Goal: Information Seeking & Learning: Learn about a topic

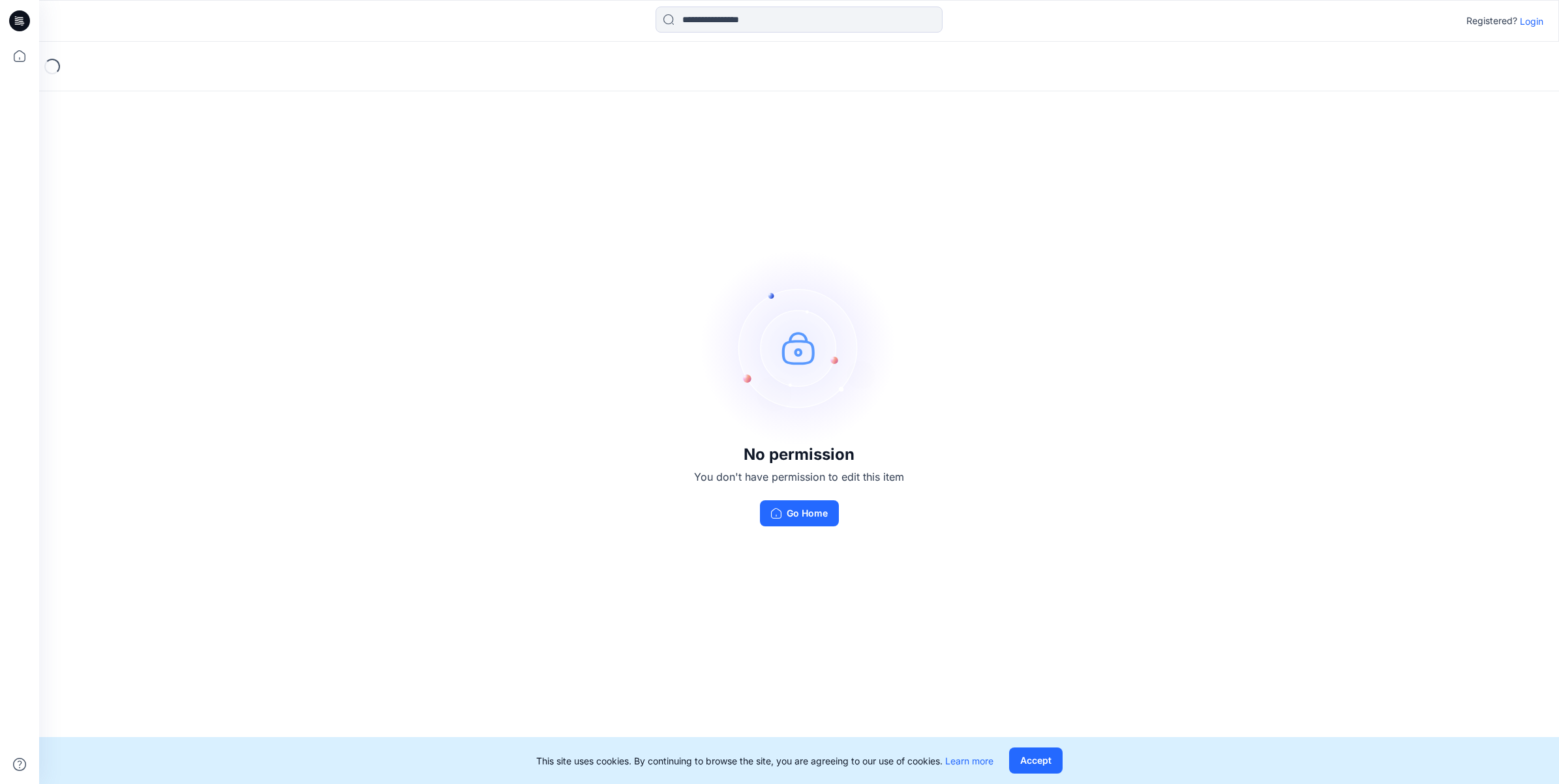
click at [1215, 288] on div "No permission You don't have permission to edit this item Go Home" at bounding box center [799, 387] width 1520 height 692
click at [1523, 22] on p "Login" at bounding box center [1531, 21] width 23 height 14
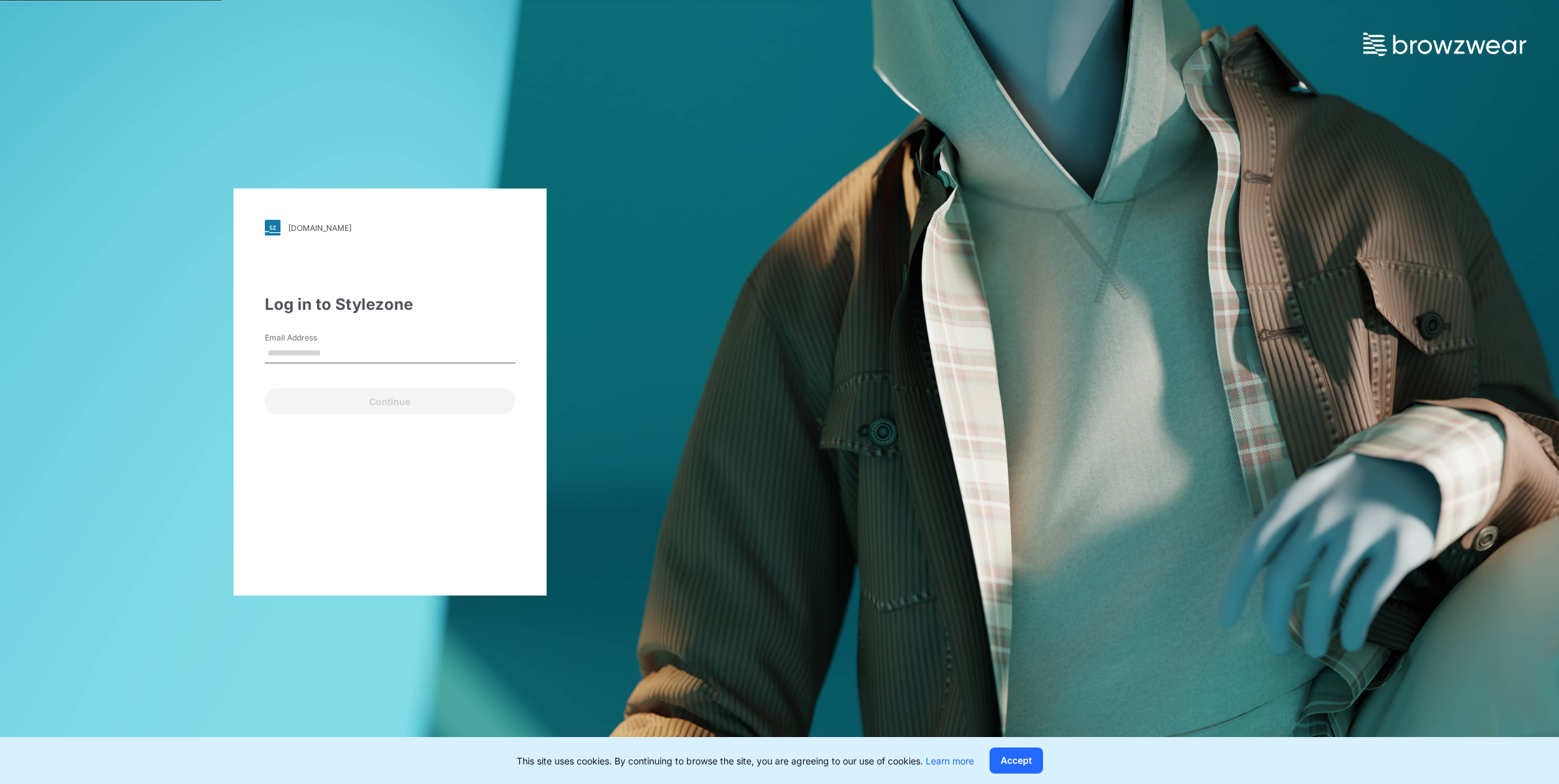
click at [408, 352] on input "Email Address" at bounding box center [390, 353] width 251 height 20
type input "**********"
click at [359, 391] on button "Continue" at bounding box center [390, 401] width 251 height 26
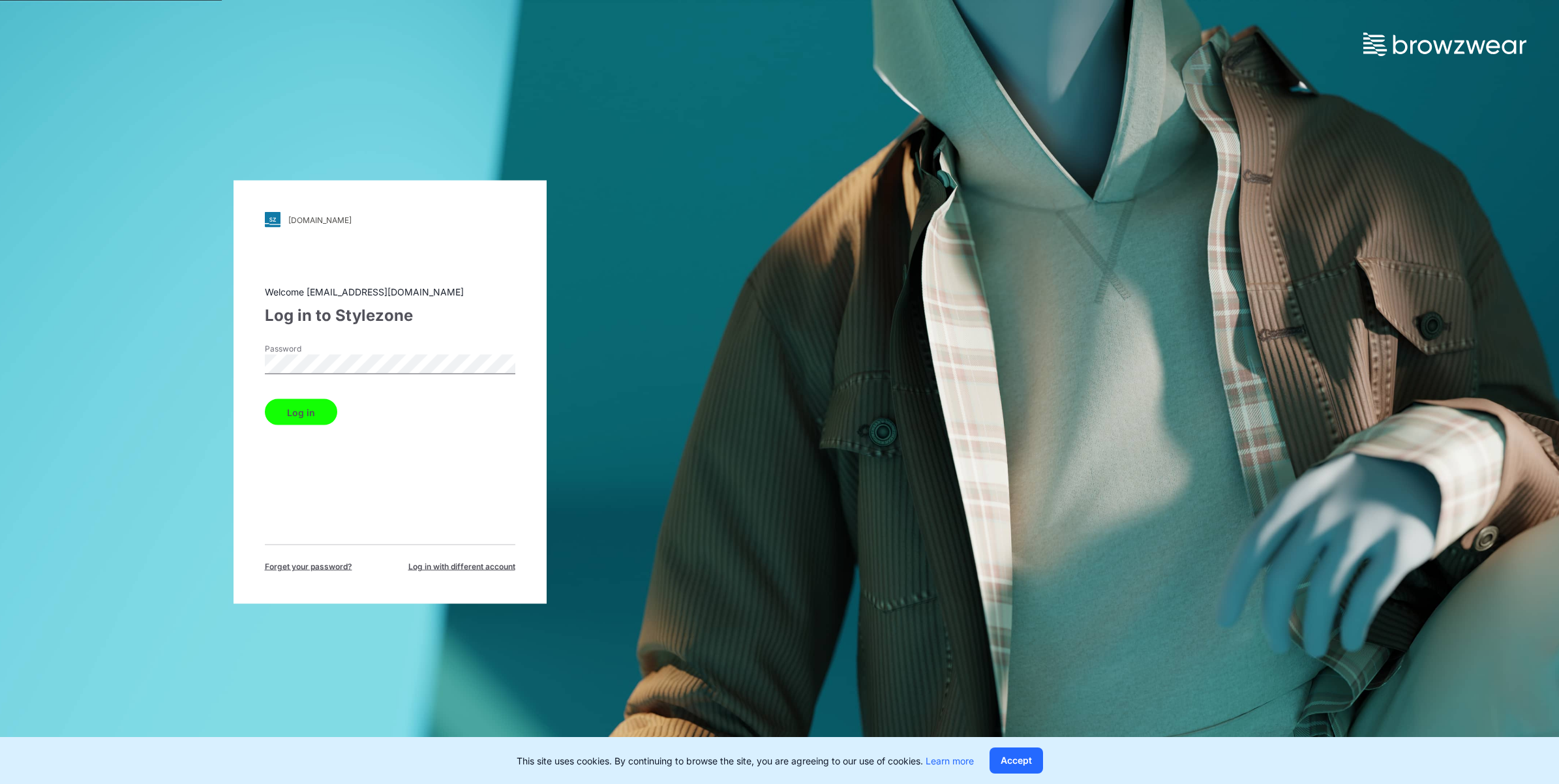
click at [321, 421] on button "Log in" at bounding box center [301, 412] width 73 height 26
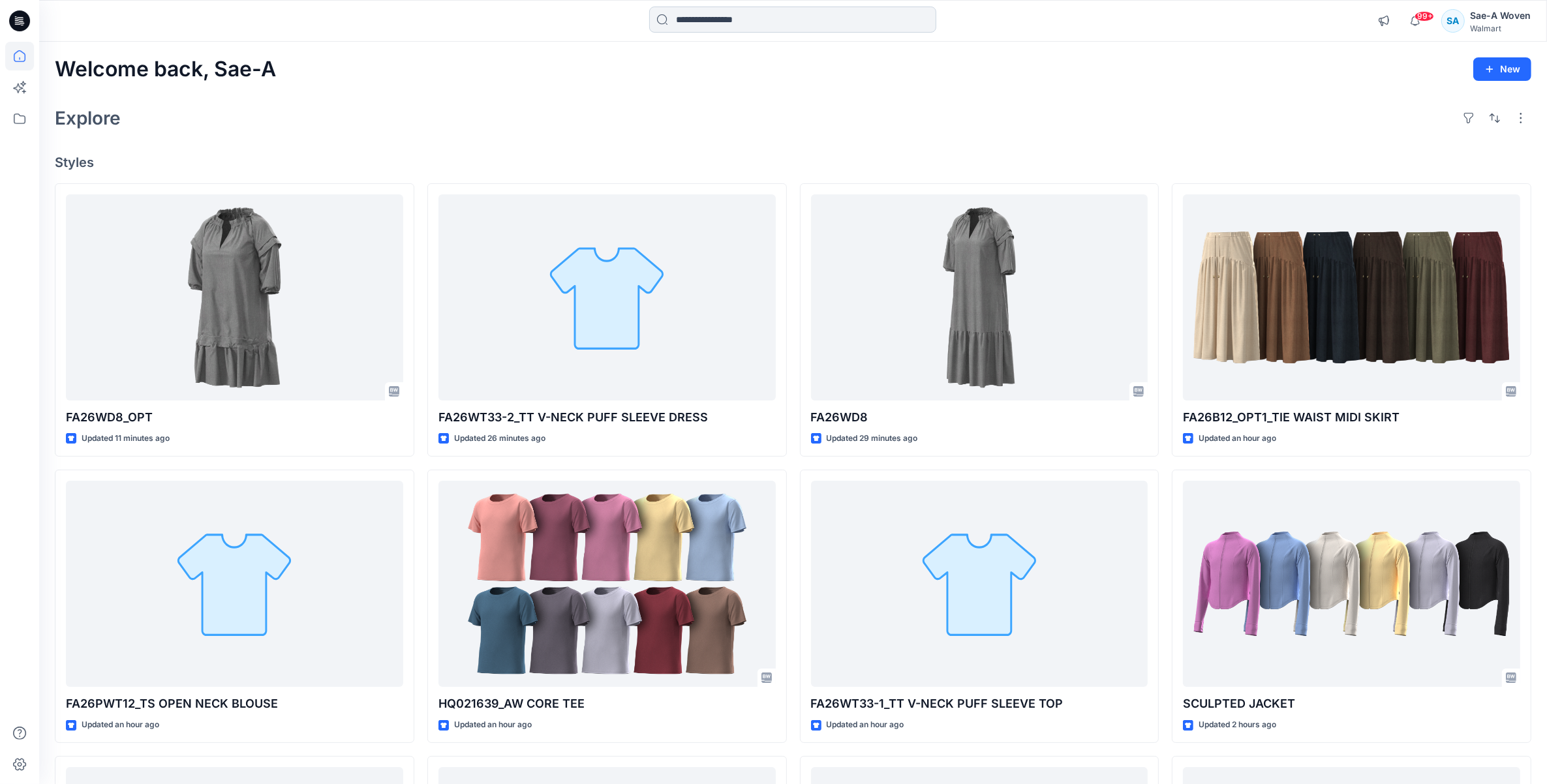
click at [873, 23] on input at bounding box center [792, 20] width 287 height 26
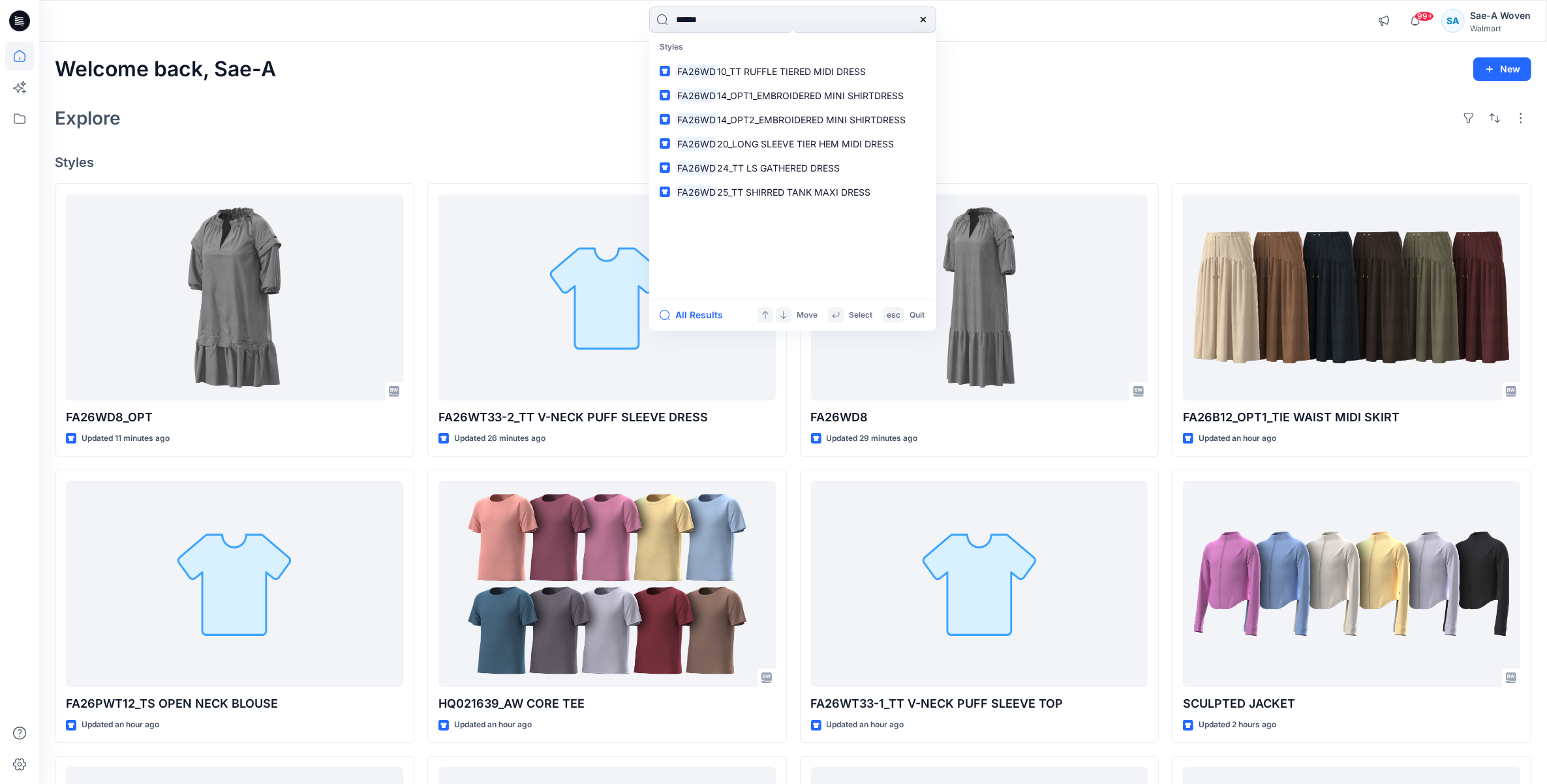
click at [751, 12] on input "******" at bounding box center [792, 20] width 287 height 26
type input "********"
click at [652, 60] on link "FA26WT33 -1_TT V-NECK PUFF SLEEVE TOP" at bounding box center [793, 71] width 282 height 24
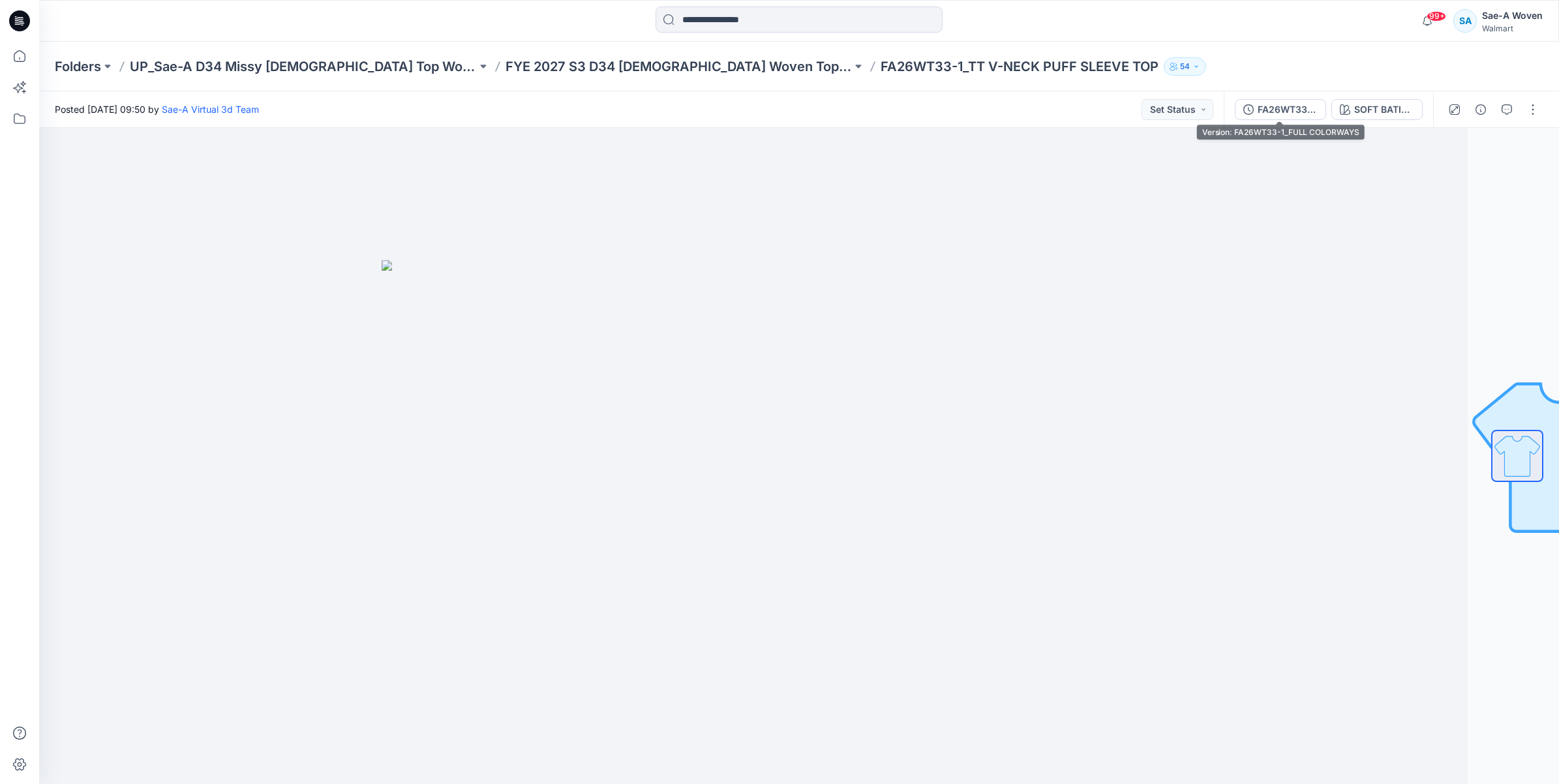
click at [1273, 96] on div "FA26WT33-1_FULL COLORWAYS SOFT BATIK PEARLS FLORAL" at bounding box center [1329, 110] width 209 height 36
click at [1275, 118] on button "FA26WT33-1_FULL COLORWAYS" at bounding box center [1281, 109] width 92 height 21
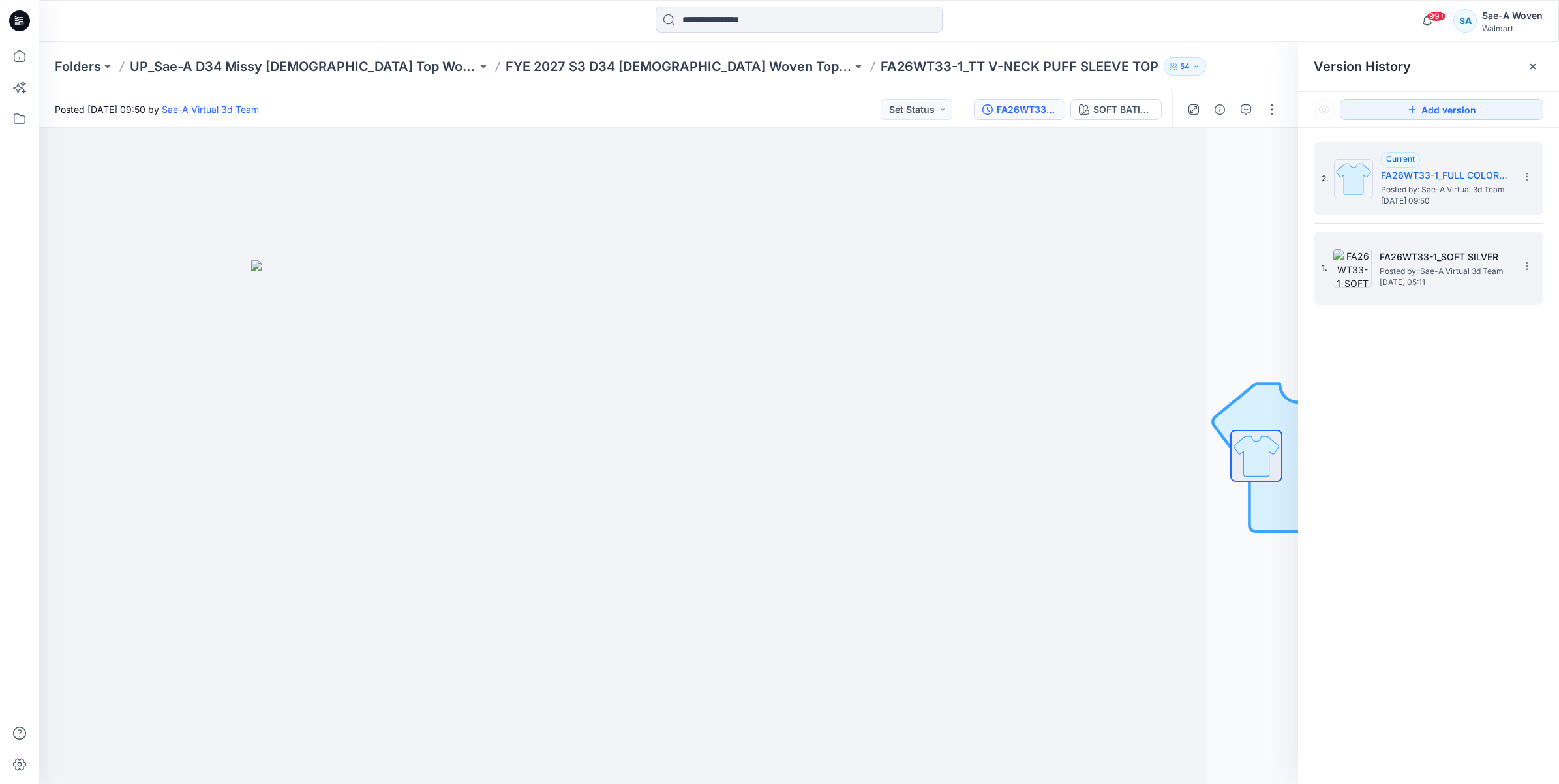
click at [1489, 295] on div "1. FA26WT33-1_SOFT SILVER Posted by: Sae-A Virtual 3d Team [DATE] 05:11" at bounding box center [1419, 268] width 196 height 62
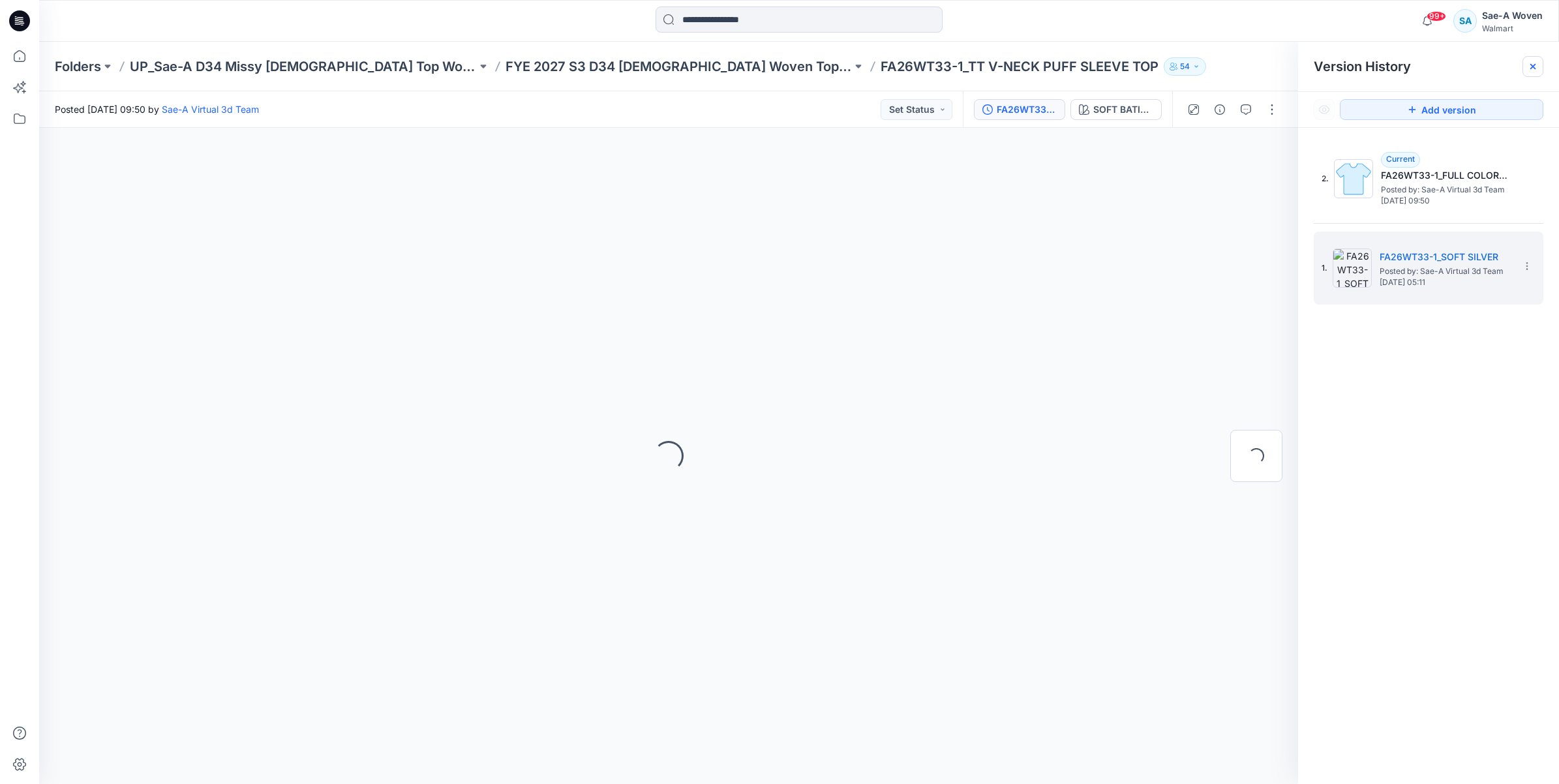
click at [1523, 66] on div at bounding box center [1533, 66] width 21 height 21
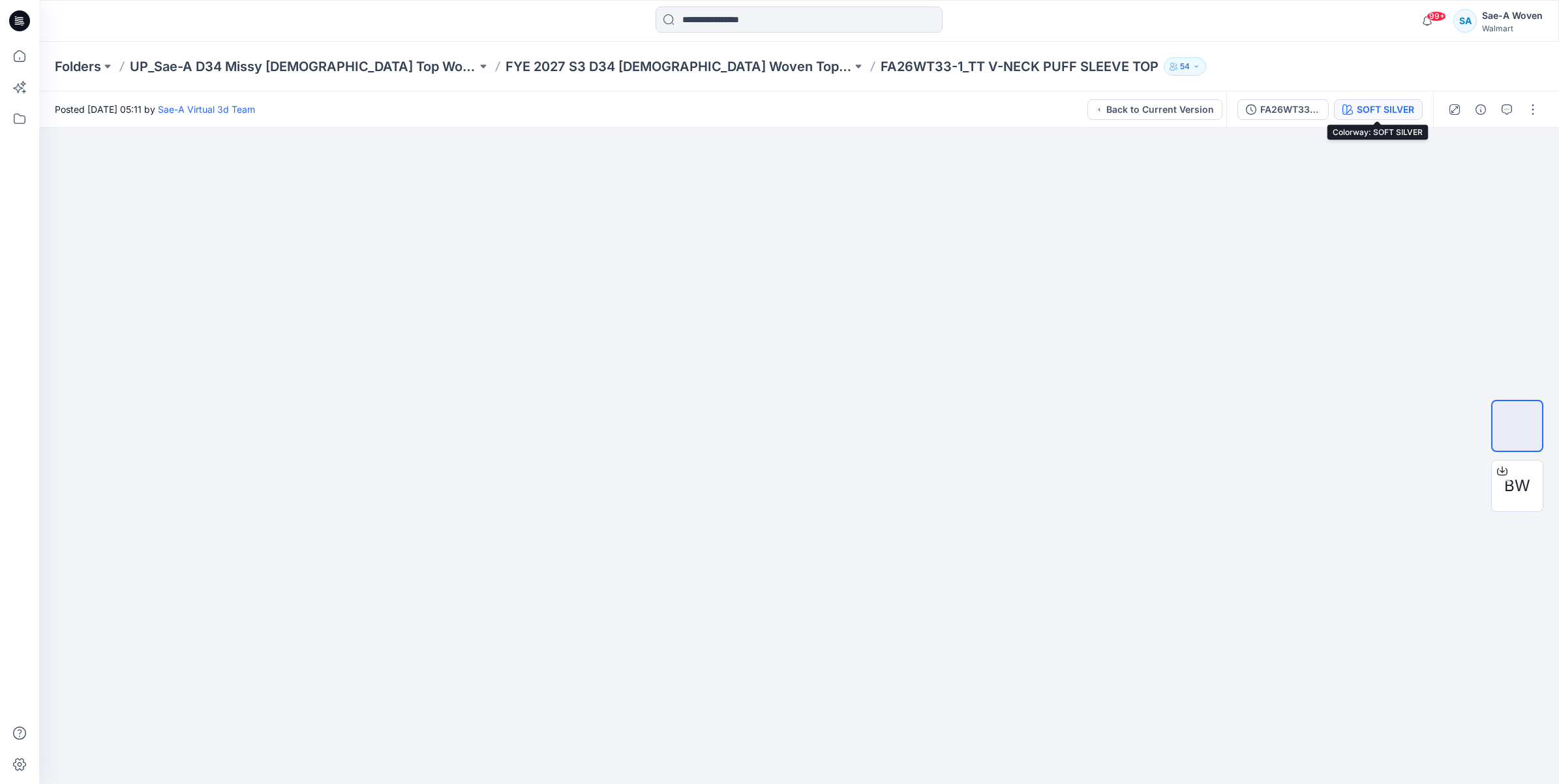
click at [1402, 111] on div "SOFT SILVER" at bounding box center [1385, 110] width 57 height 15
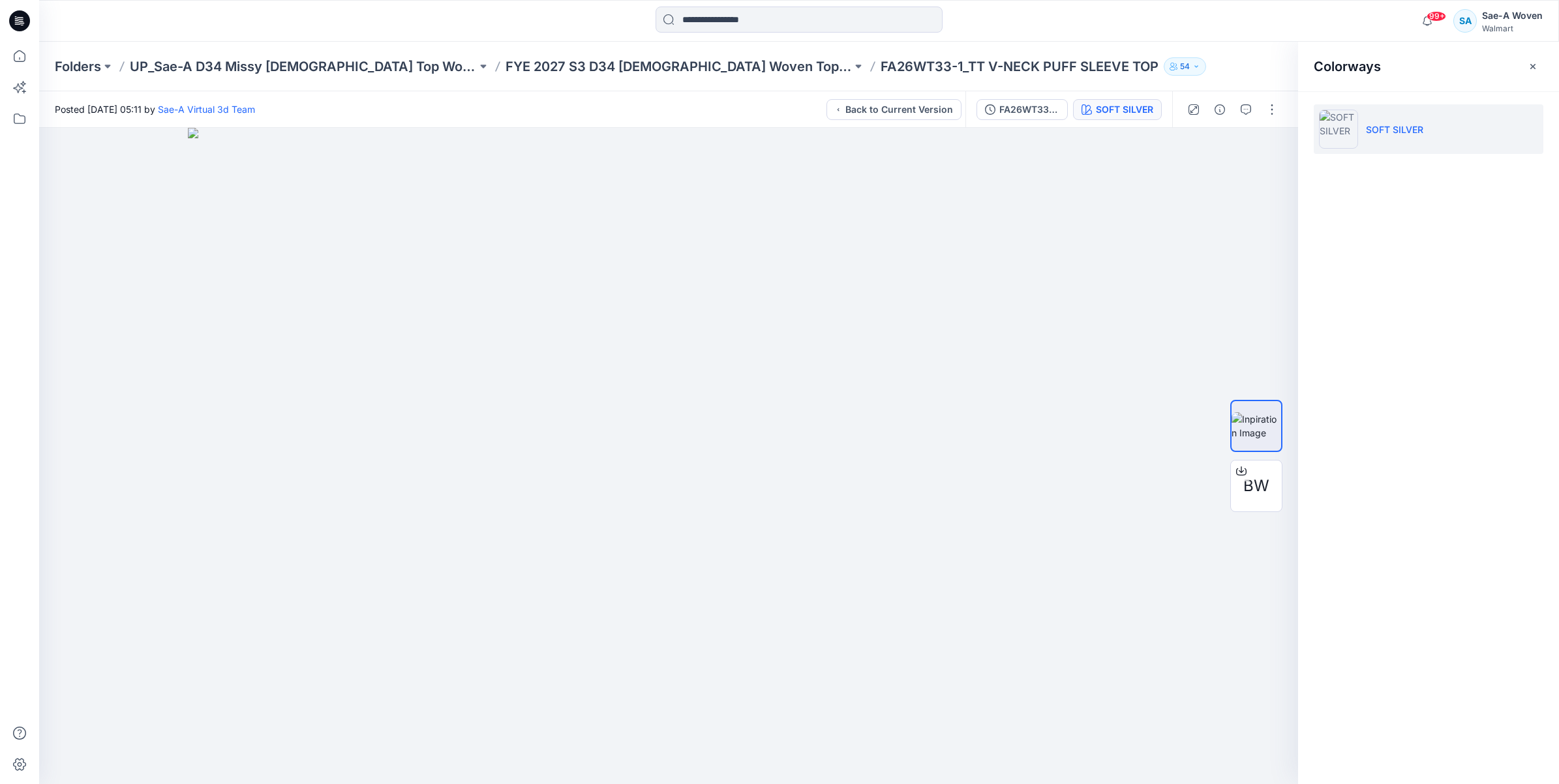
click at [1408, 150] on li "SOFT SILVER" at bounding box center [1428, 129] width 230 height 49
click at [1523, 69] on button "button" at bounding box center [1533, 66] width 21 height 21
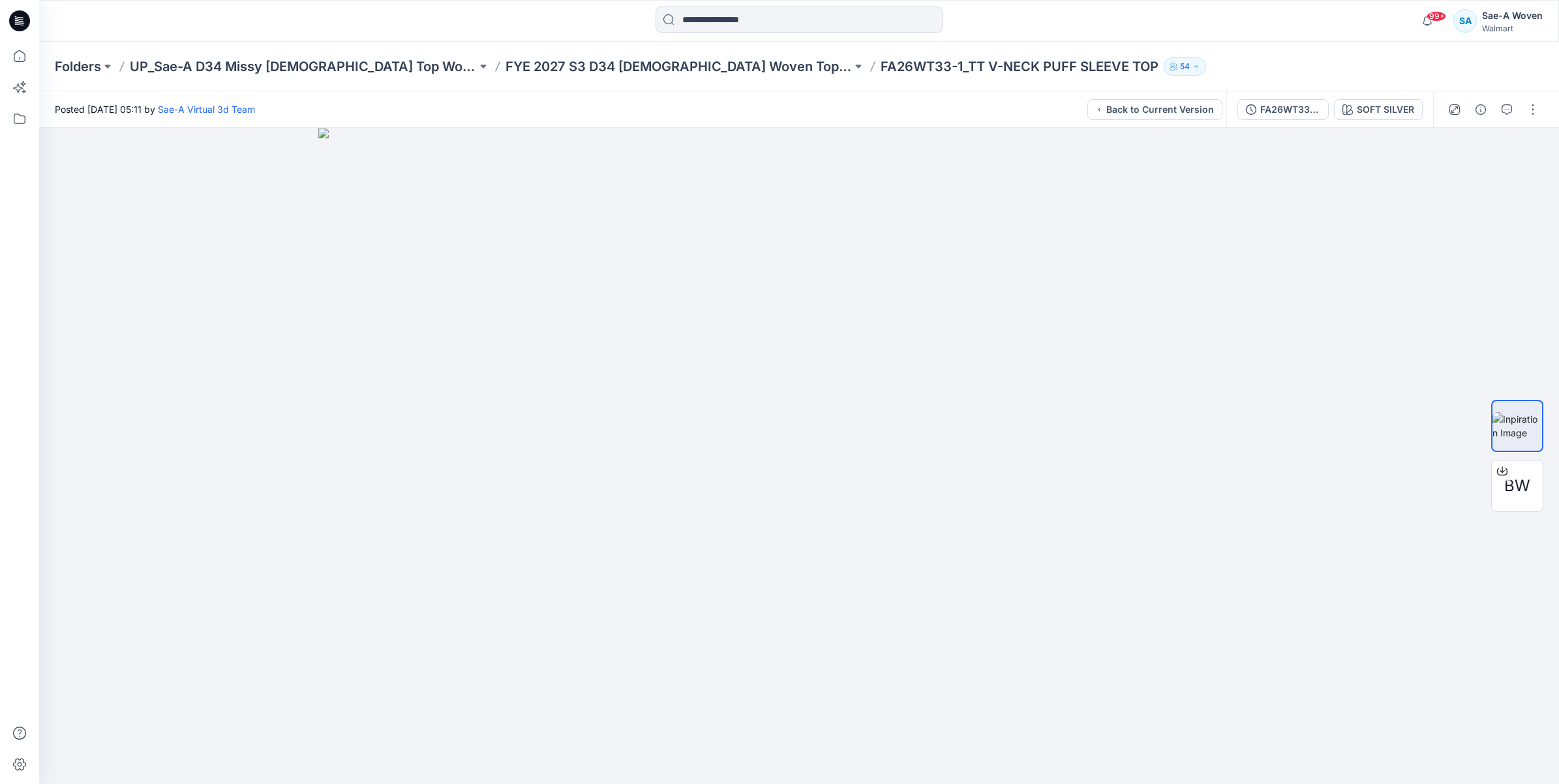
click at [793, 77] on div "Folders UP_Sae-A D34 Missy [DEMOGRAPHIC_DATA] Top Woven FYE 2027 S3 D34 [DEMOGR…" at bounding box center [799, 66] width 1520 height 49
click at [881, 68] on p "FA26WT33-1_TT V-NECK PUFF SLEEVE TOP" at bounding box center [1020, 66] width 278 height 18
click at [594, 76] on div "Folders UP_Sae-A D34 Missy [DEMOGRAPHIC_DATA] Top Woven FYE 2027 S3 D34 [DEMOGR…" at bounding box center [799, 66] width 1520 height 49
click at [611, 53] on div "Folders UP_Sae-A D34 Missy [DEMOGRAPHIC_DATA] Top Woven FYE 2027 S3 D34 [DEMOGR…" at bounding box center [799, 66] width 1520 height 49
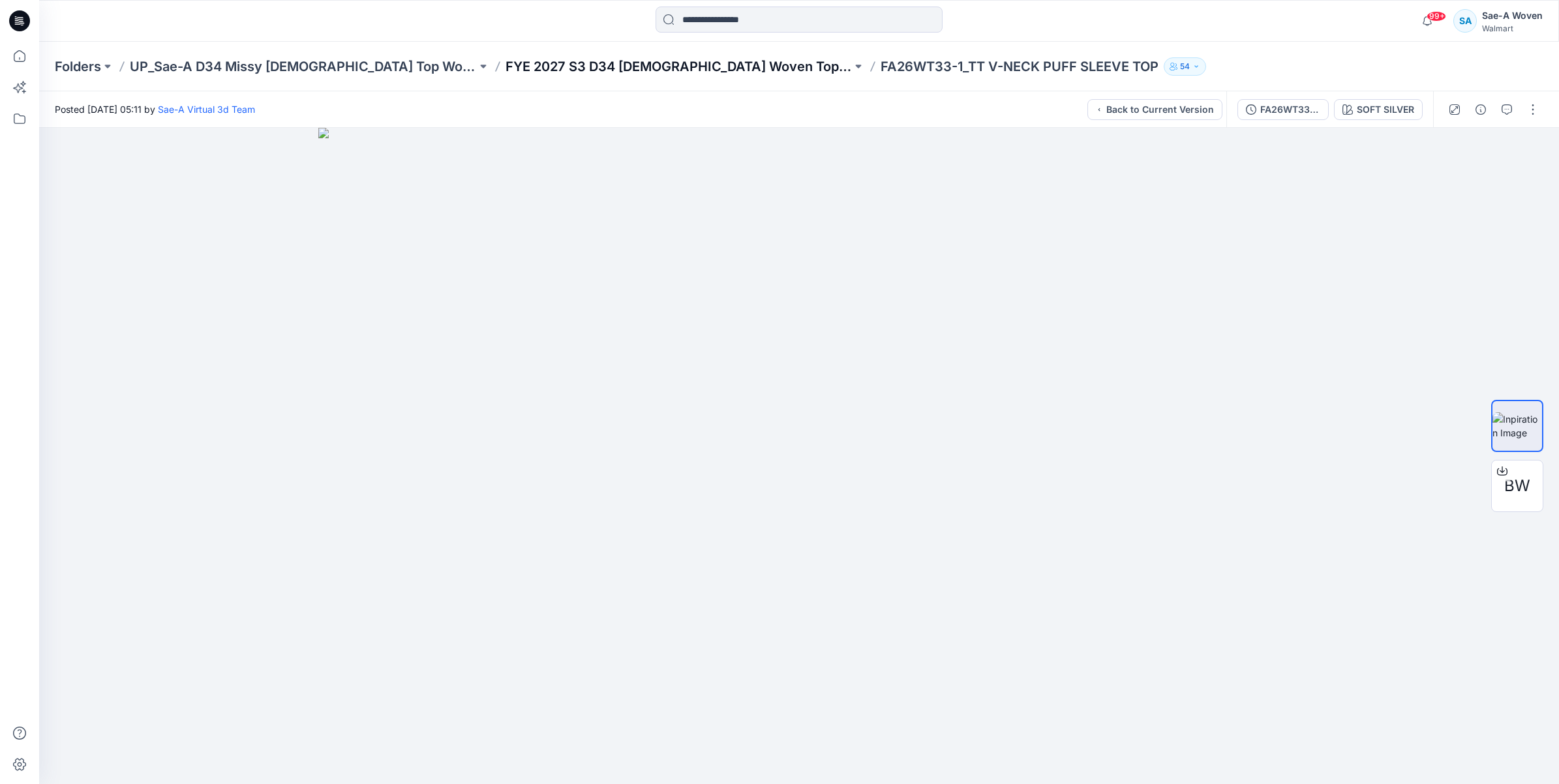
drag, startPoint x: 602, startPoint y: 79, endPoint x: 601, endPoint y: 70, distance: 9.1
click at [601, 79] on div "Folders UP_Sae-A D34 Missy [DEMOGRAPHIC_DATA] Top Woven FYE 2027 S3 D34 [DEMOGR…" at bounding box center [799, 66] width 1520 height 49
click at [607, 49] on div "Folders UP_Sae-A D34 Missy [DEMOGRAPHIC_DATA] Top Woven FYE 2027 S3 D34 [DEMOGR…" at bounding box center [799, 66] width 1520 height 49
click at [590, 92] on div "Posted [DATE] 05:11 by Sae-A Virtual 3d Team Back to Current Version" at bounding box center [632, 109] width 1187 height 36
click at [592, 67] on p "FYE 2027 S3 D34 [DEMOGRAPHIC_DATA] Woven Tops - Sae-A" at bounding box center [679, 66] width 347 height 18
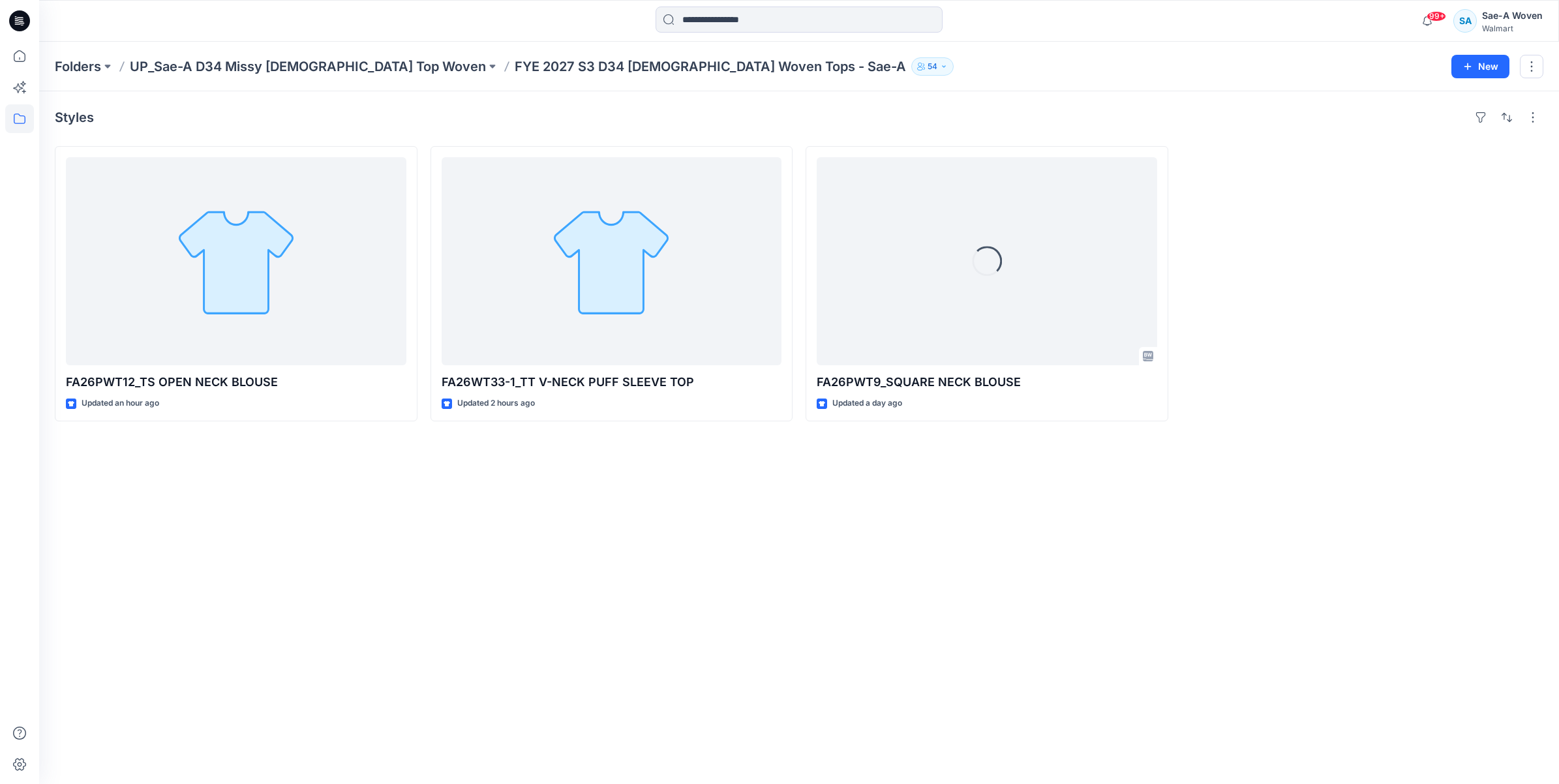
click at [539, 499] on div "Styles FA26PWT12_TS OPEN NECK BLOUSE Updated an hour ago FA26WT33-1_TT V-NECK P…" at bounding box center [799, 437] width 1520 height 692
click at [1080, 463] on div "Styles FA26PWT12_TS OPEN NECK BLOUSE Updated an hour ago FA26WT33-1_TT V-NECK P…" at bounding box center [799, 437] width 1520 height 692
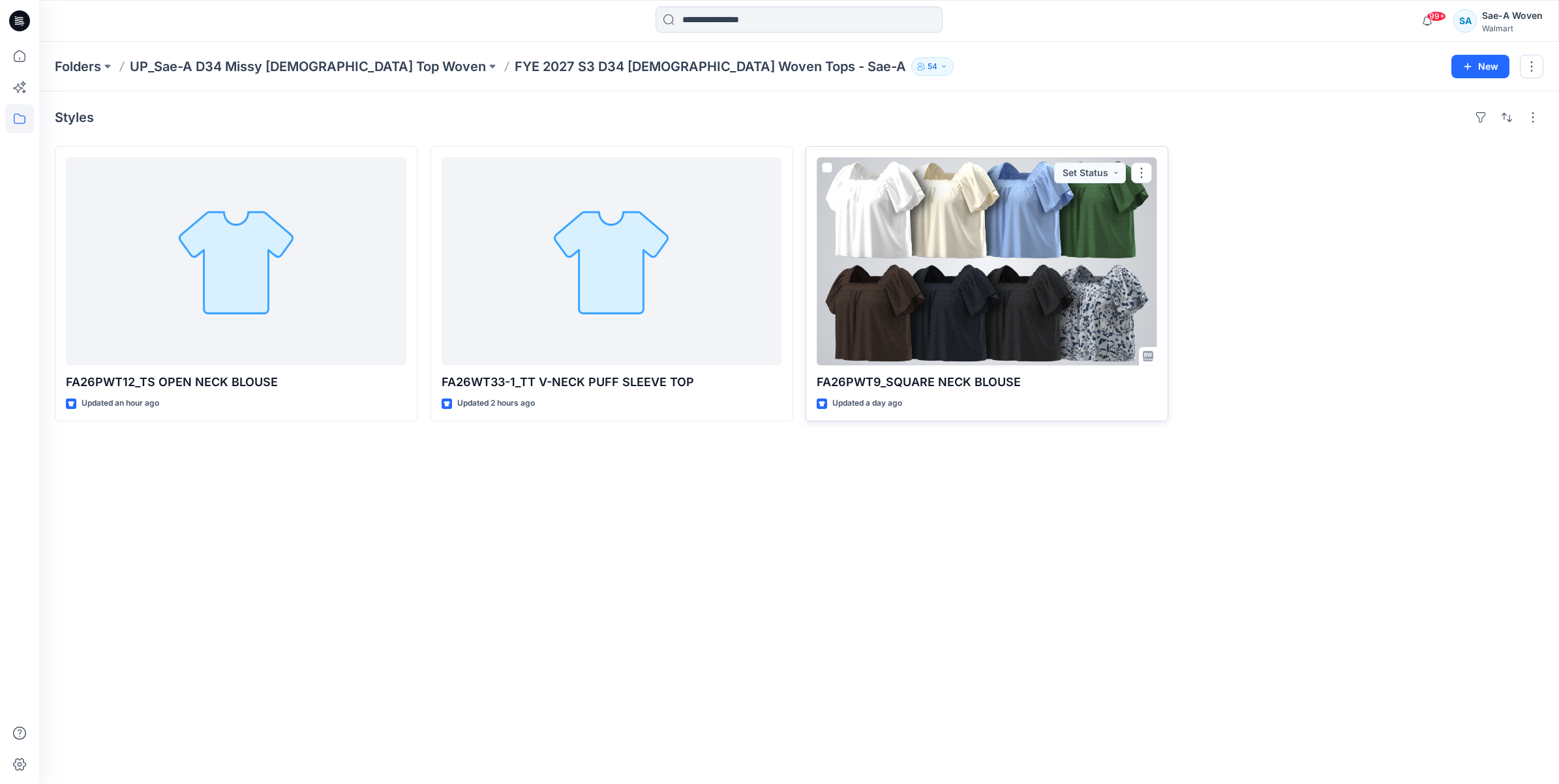
click at [1020, 311] on div at bounding box center [987, 261] width 340 height 208
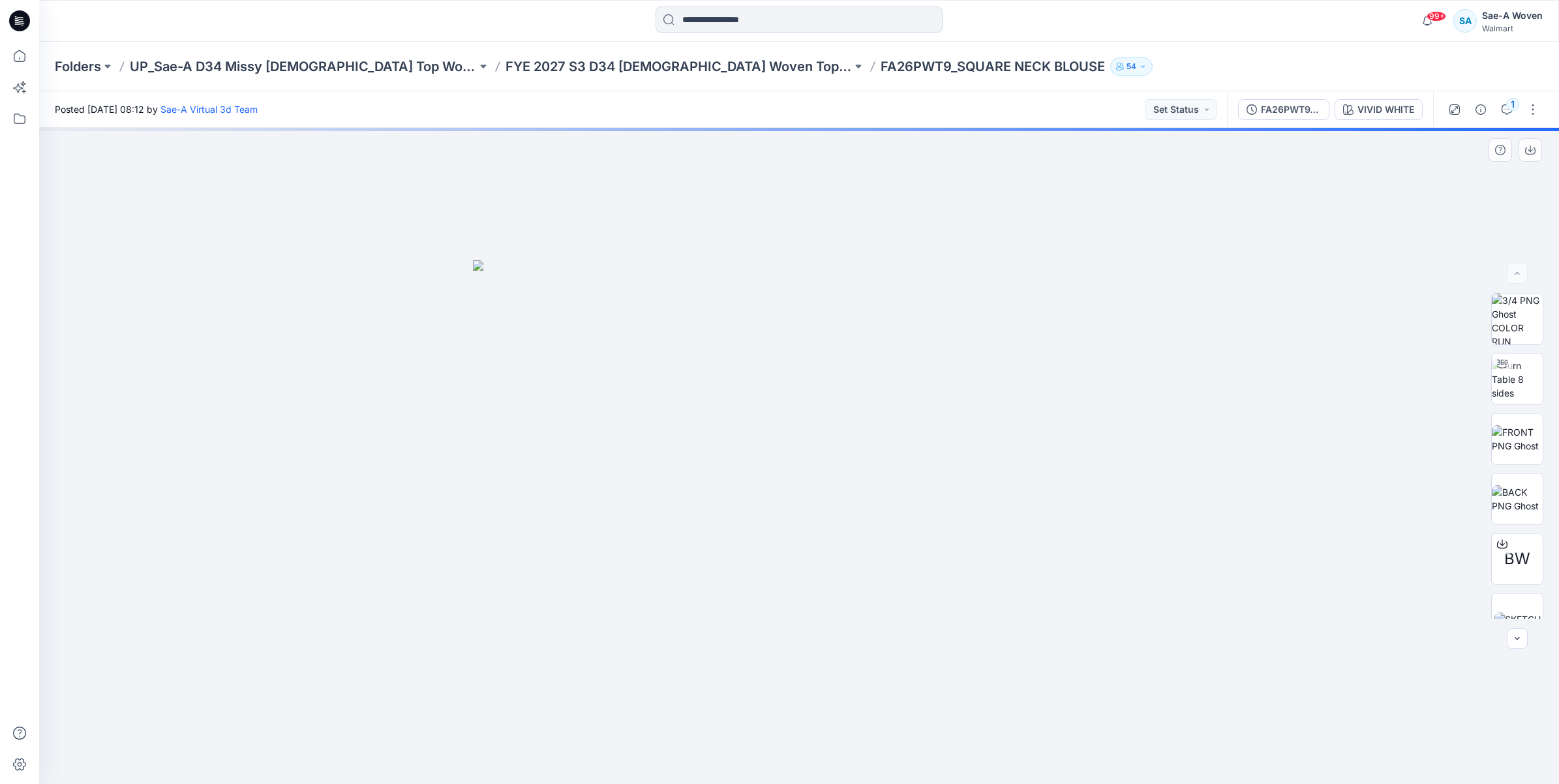
click at [417, 291] on div at bounding box center [799, 456] width 1520 height 656
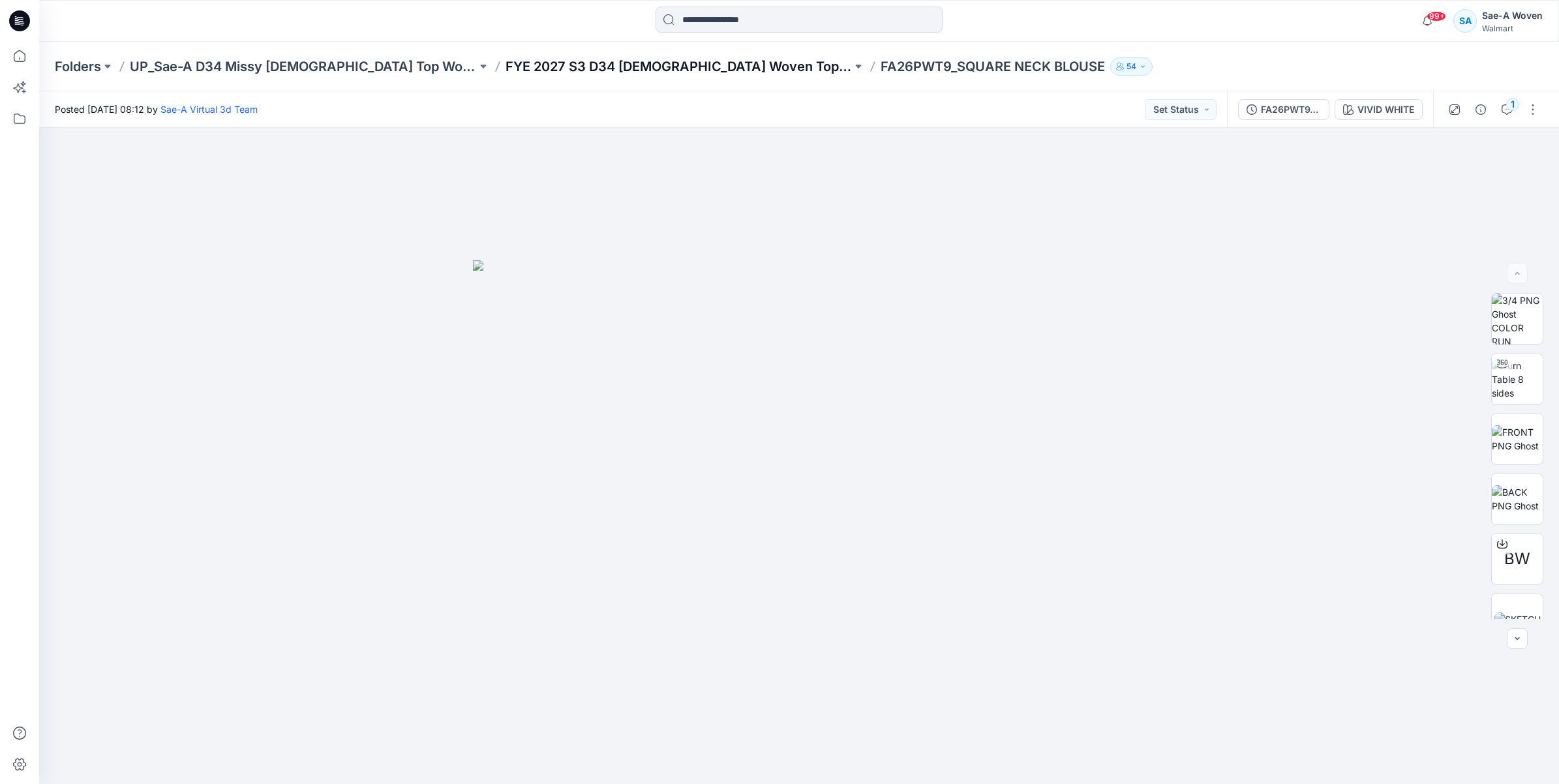
click at [556, 68] on p "FYE 2027 S3 D34 [DEMOGRAPHIC_DATA] Woven Tops - Sae-A" at bounding box center [679, 66] width 347 height 18
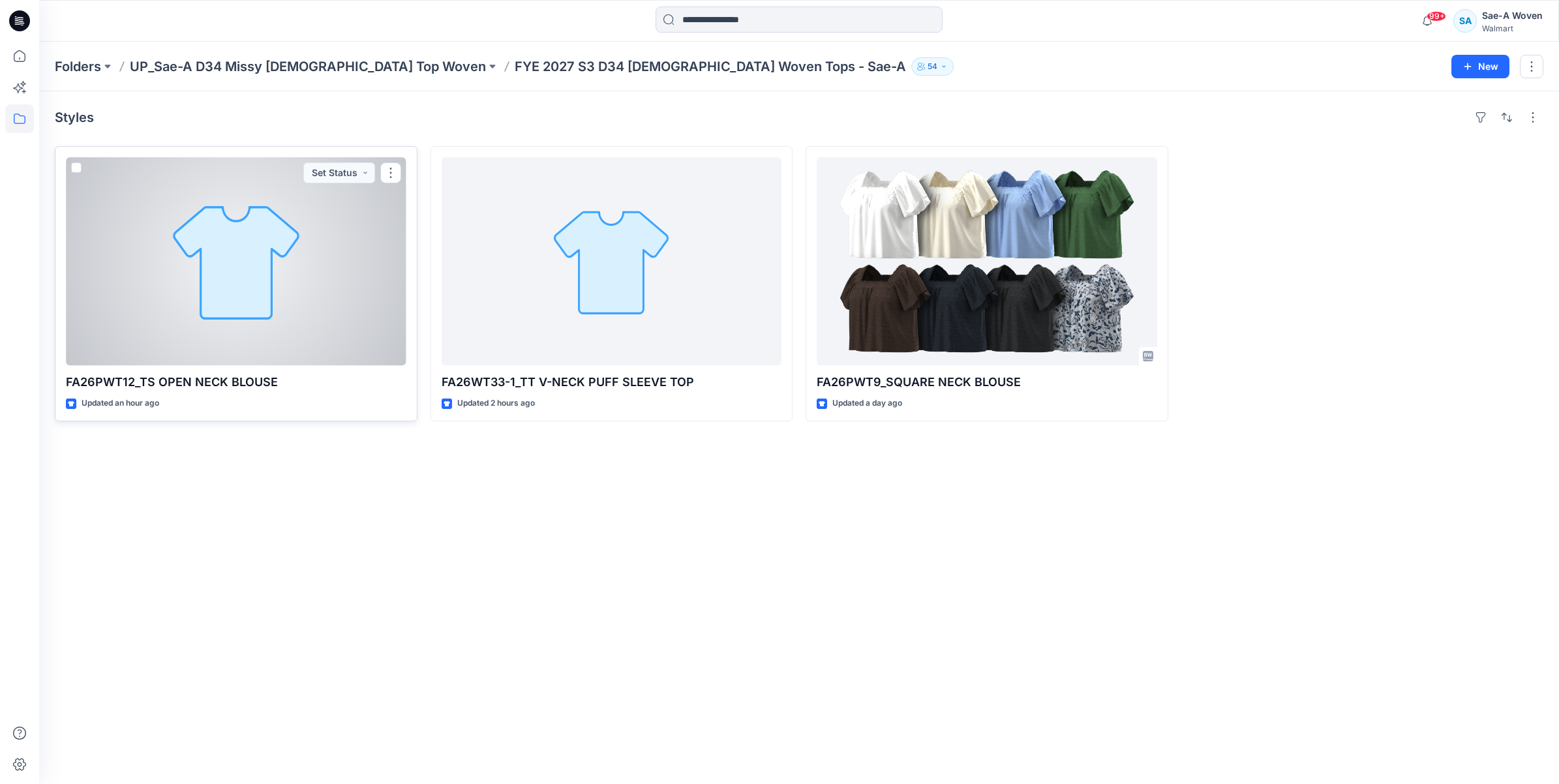
click at [331, 336] on div at bounding box center [236, 261] width 340 height 208
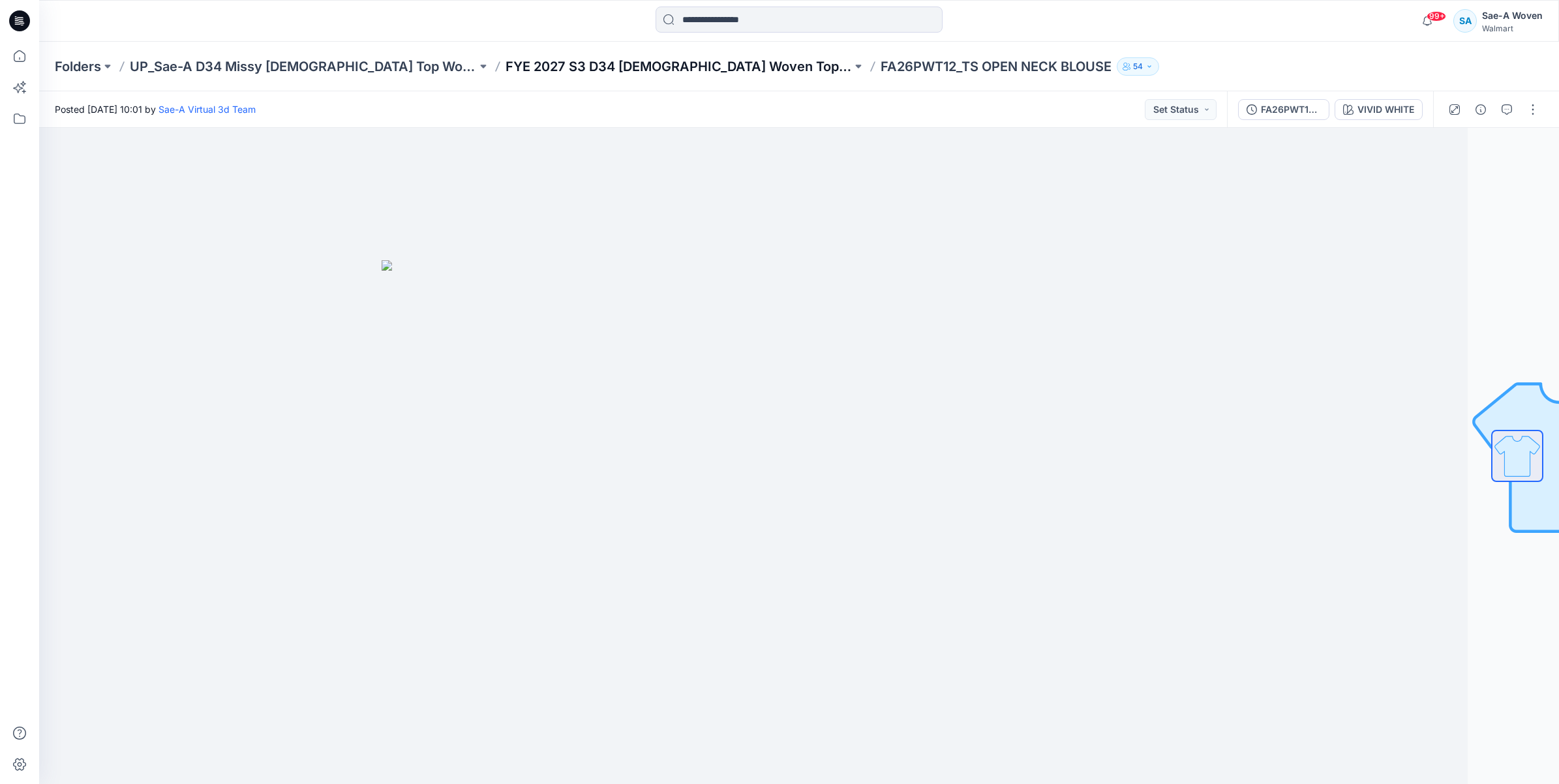
click at [506, 73] on p "FYE 2027 S3 D34 [DEMOGRAPHIC_DATA] Woven Tops - Sae-A" at bounding box center [679, 66] width 347 height 18
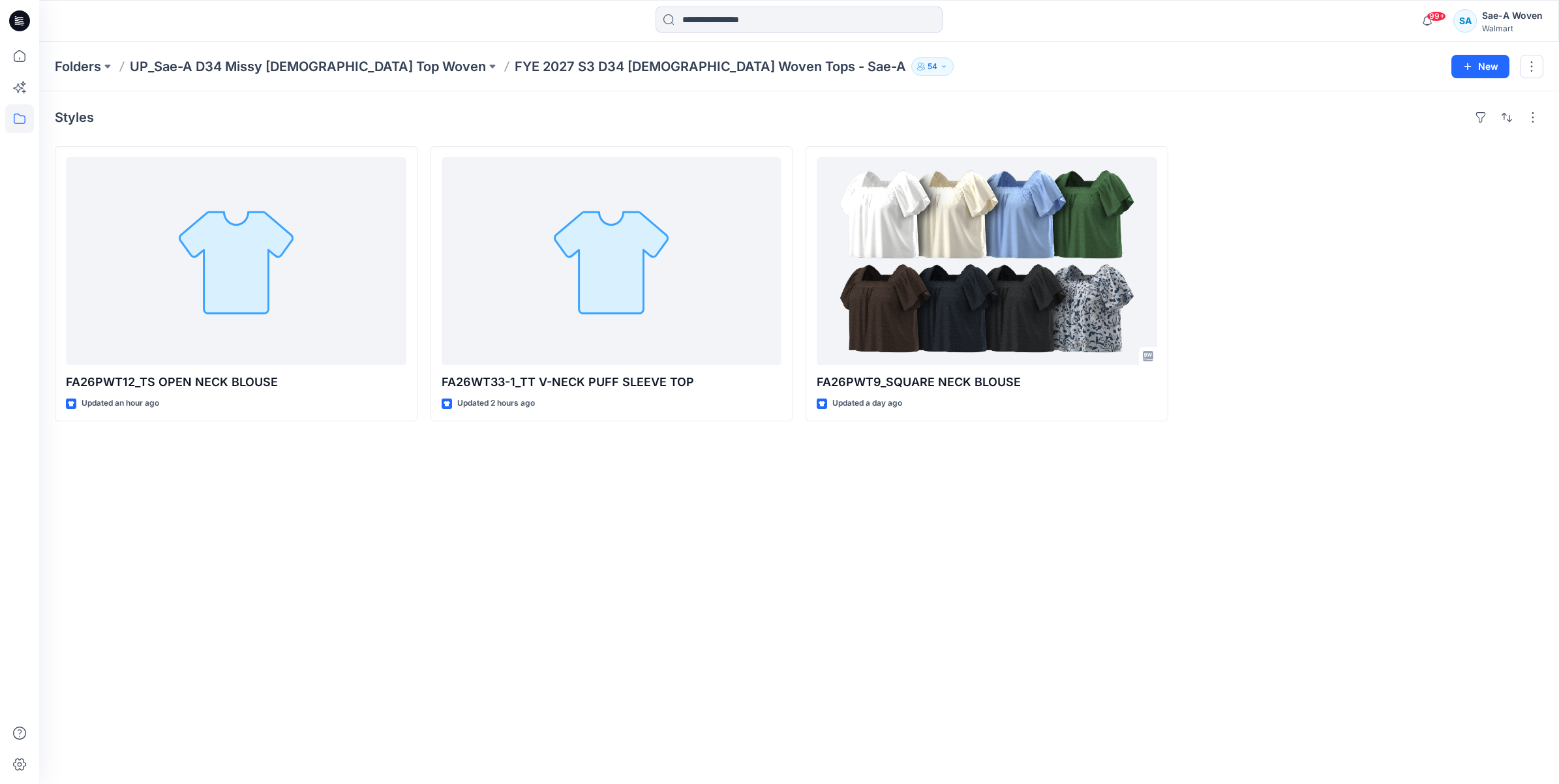
click at [745, 546] on div "Styles FA26PWT12_TS OPEN NECK BLOUSE Updated an hour ago FA26WT33-1_TT V-NECK P…" at bounding box center [799, 437] width 1520 height 692
click at [37, 26] on div at bounding box center [19, 20] width 41 height 41
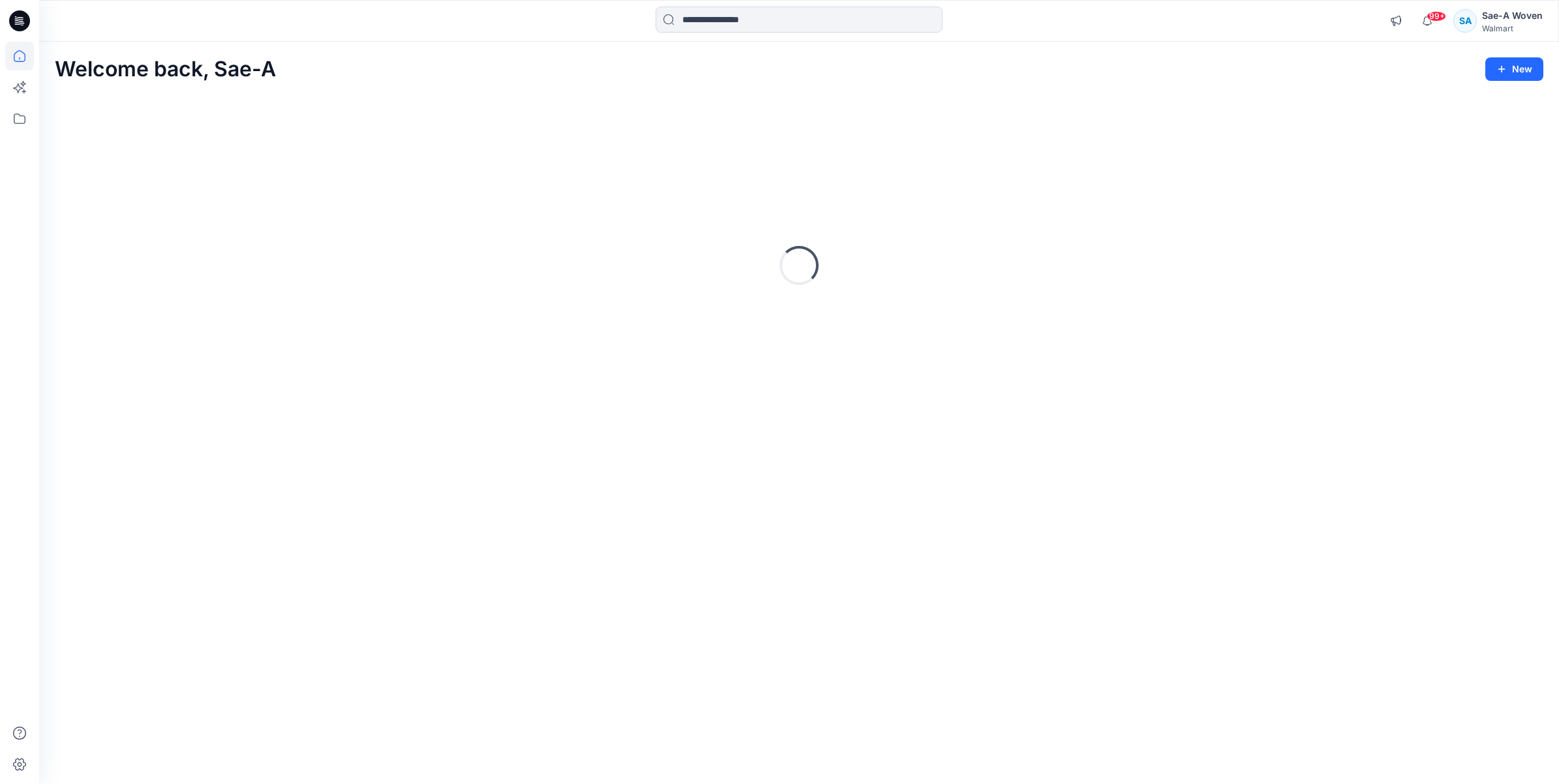
click at [23, 26] on icon at bounding box center [20, 20] width 21 height 21
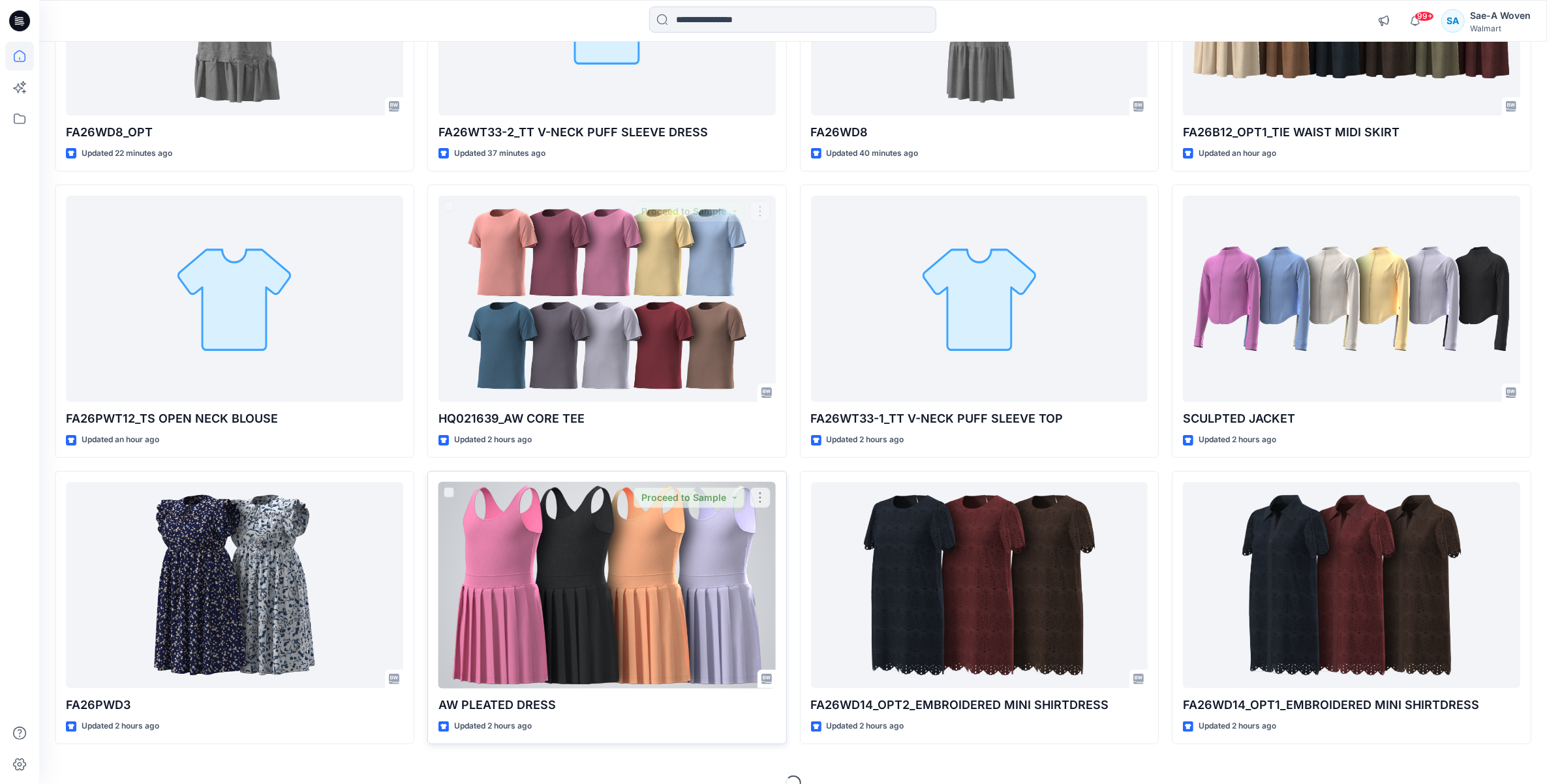
scroll to position [308, 0]
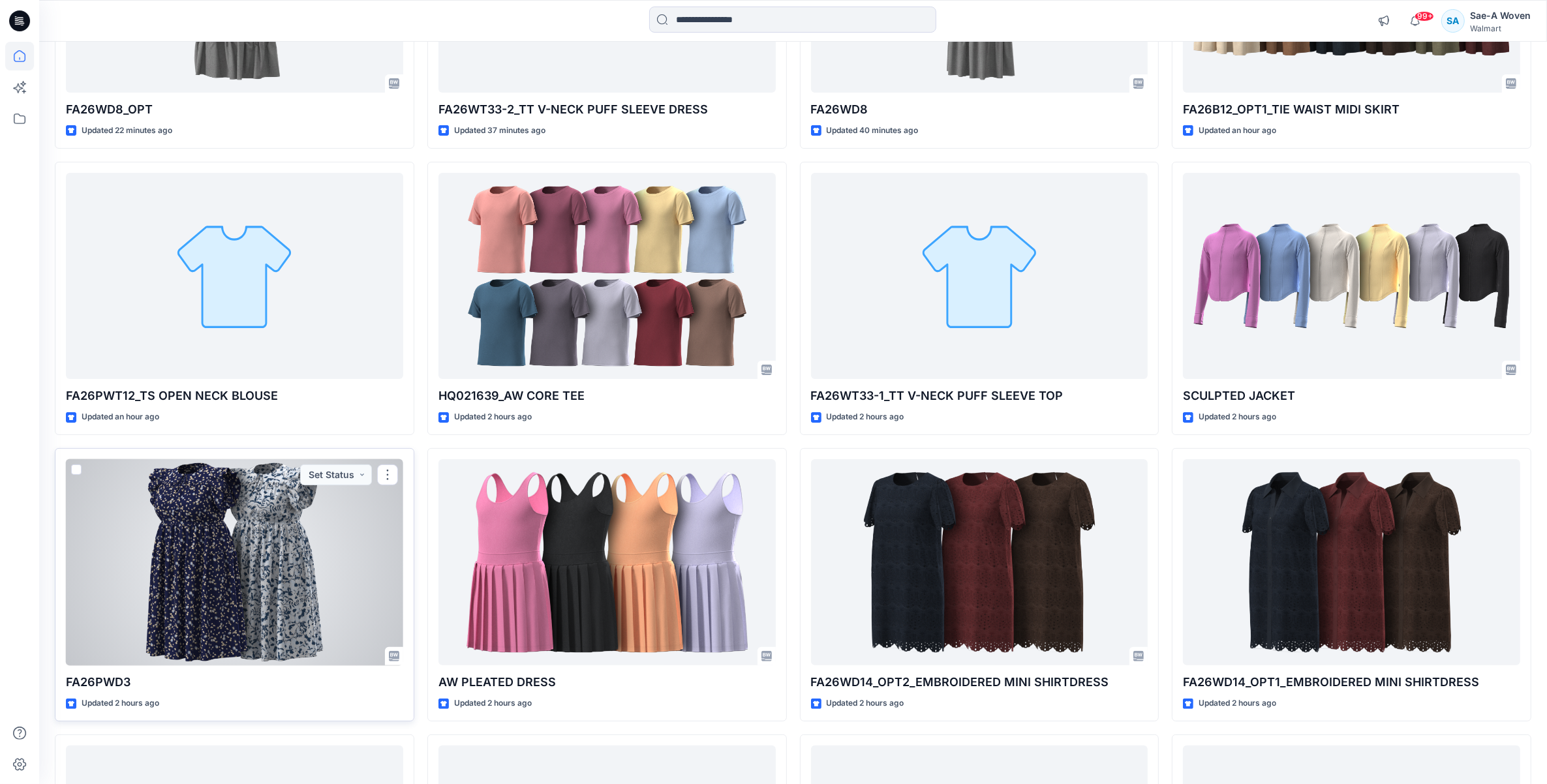
click at [243, 571] on div at bounding box center [235, 562] width 337 height 206
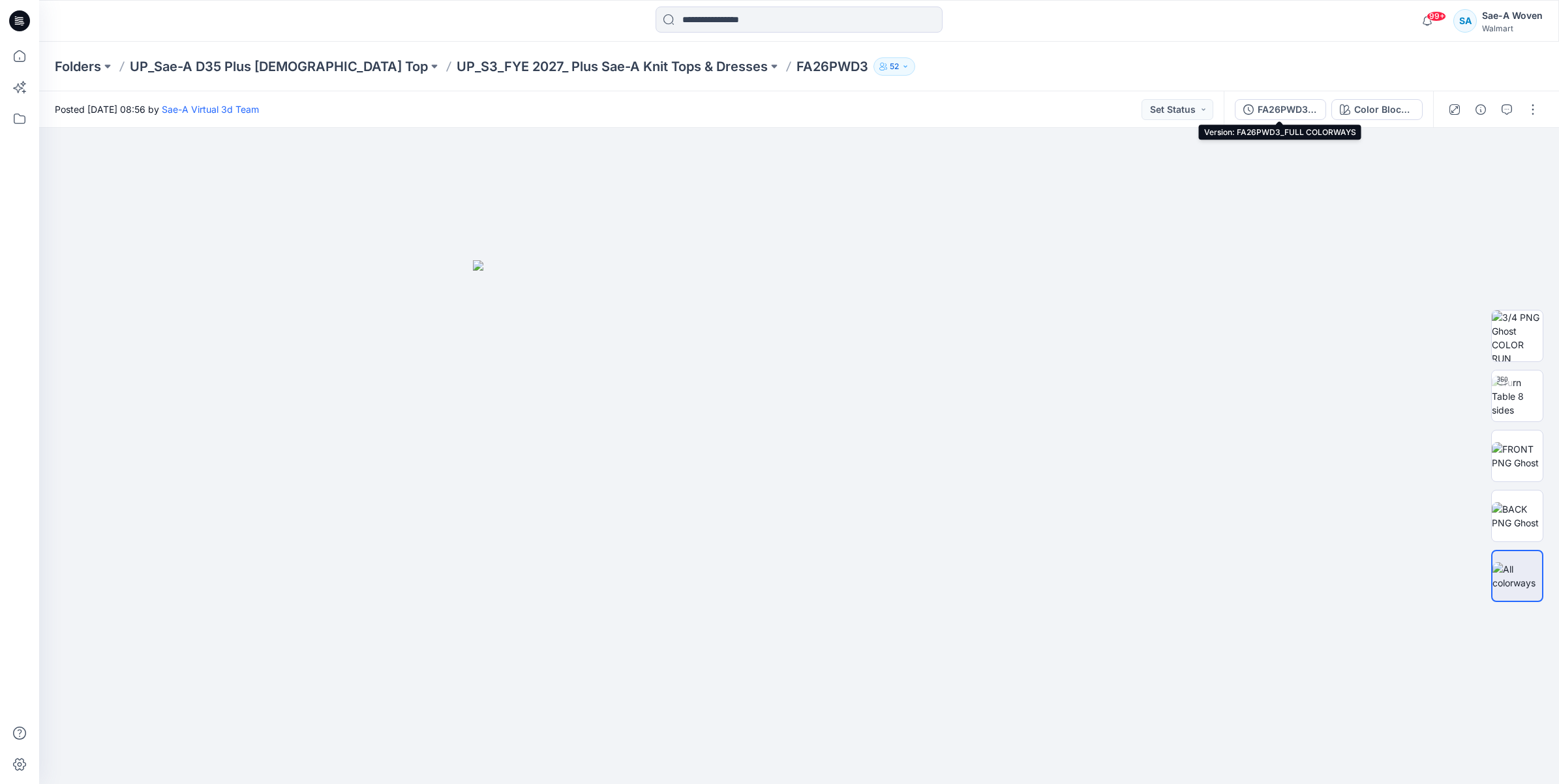
click at [1290, 106] on div "FA26PWD3_FULL COLORWAYS" at bounding box center [1287, 110] width 60 height 15
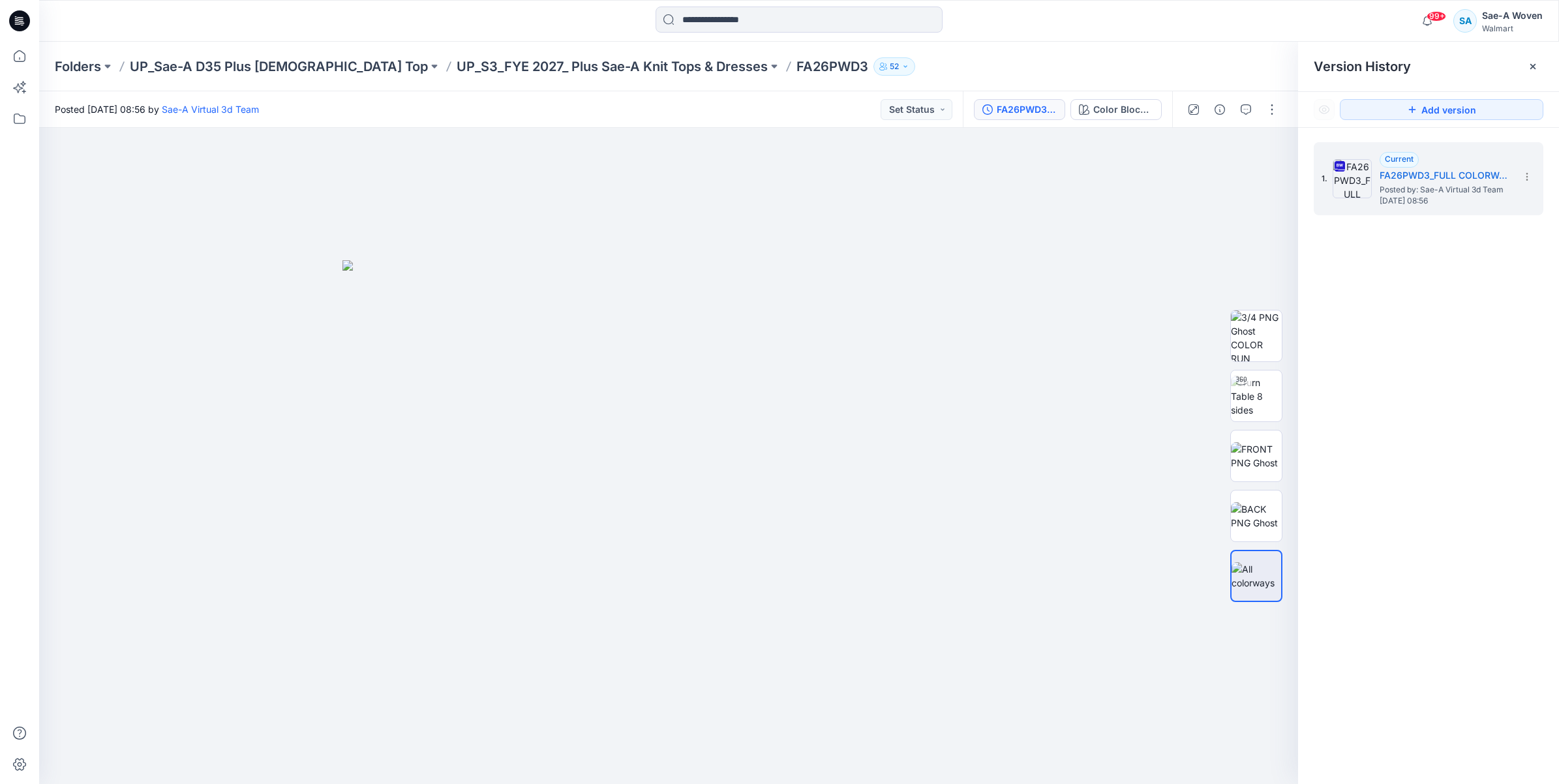
click at [1518, 67] on div "Version History" at bounding box center [1428, 66] width 230 height 18
click at [1247, 402] on img at bounding box center [1256, 396] width 51 height 41
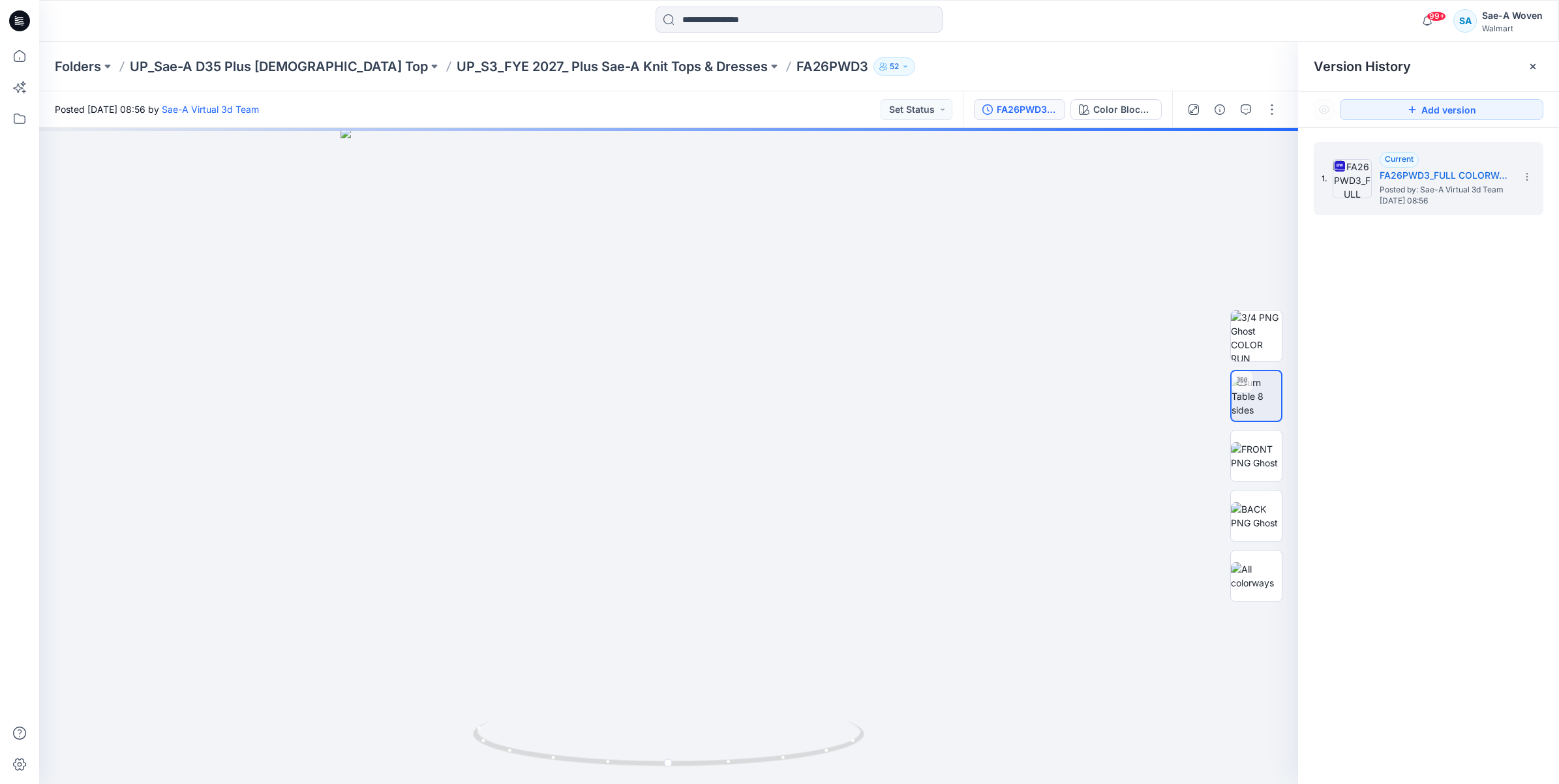
click at [1529, 54] on div "Version History" at bounding box center [1428, 66] width 261 height 49
click at [1523, 86] on div "Version History" at bounding box center [1428, 66] width 261 height 49
click at [1528, 61] on icon at bounding box center [1533, 66] width 10 height 10
